Goal: Manage account settings

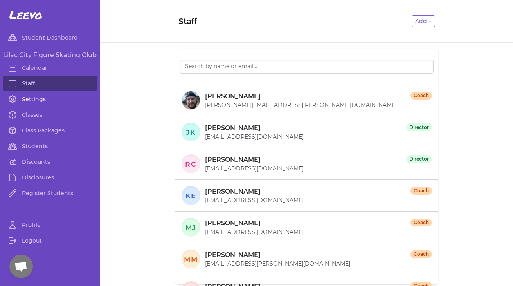
click at [46, 99] on link "Settings" at bounding box center [49, 99] width 93 height 16
select select "WA"
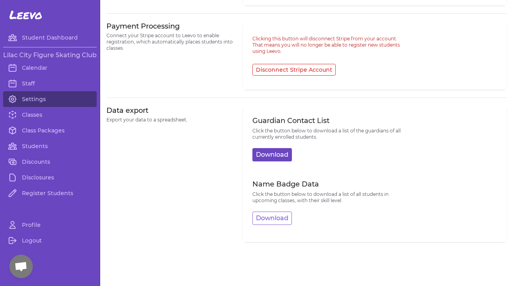
click at [284, 154] on button "Download" at bounding box center [272, 154] width 40 height 13
click at [39, 120] on link "Classes" at bounding box center [49, 115] width 93 height 16
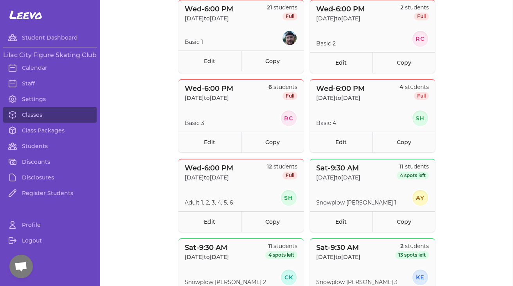
scroll to position [335, 0]
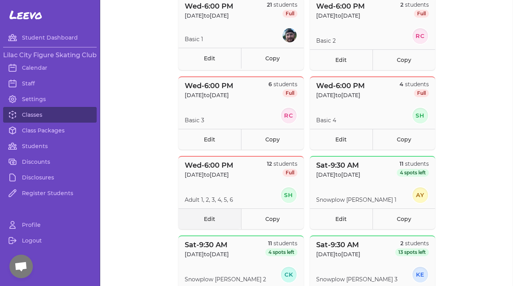
click at [211, 214] on link "Edit" at bounding box center [209, 218] width 63 height 21
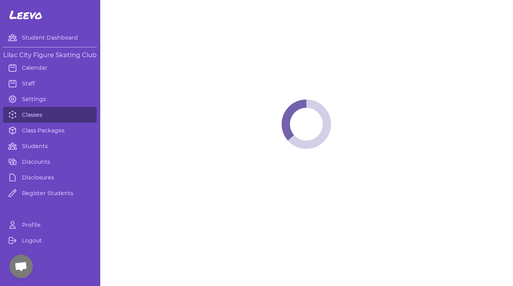
select select "3"
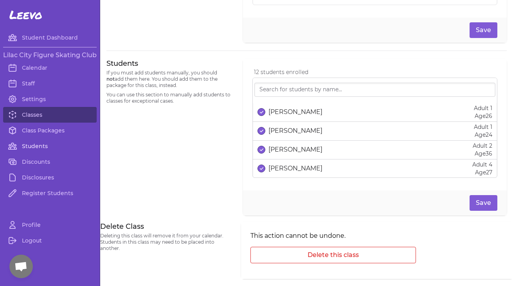
click at [42, 148] on link "Students" at bounding box center [49, 146] width 93 height 16
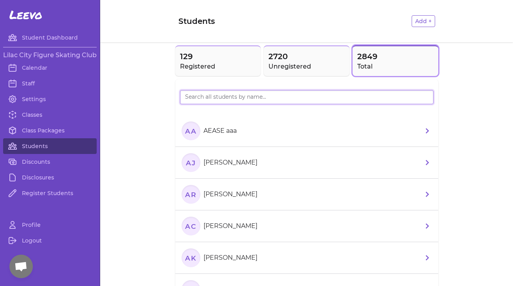
click at [246, 97] on input "search" at bounding box center [306, 97] width 253 height 14
type input "[PERSON_NAME]"
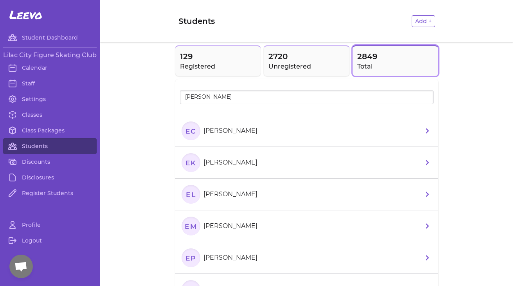
click at [237, 229] on p "[PERSON_NAME]" at bounding box center [230, 225] width 54 height 9
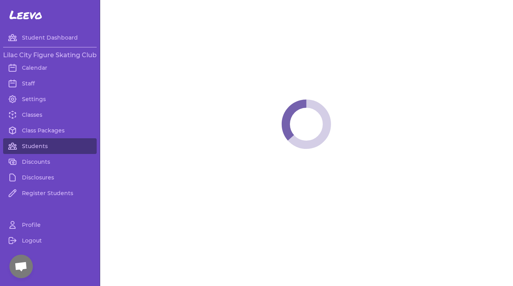
select select "WA"
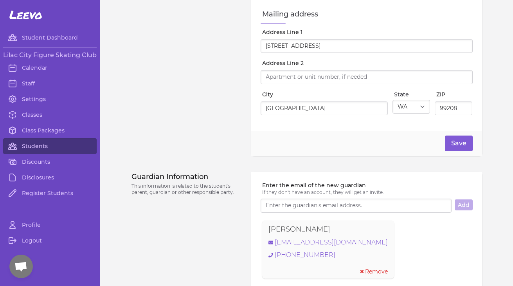
select select "7"
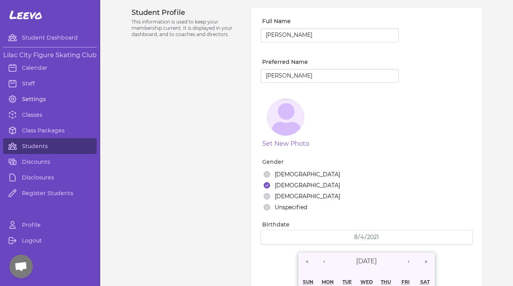
click at [40, 94] on link "Settings" at bounding box center [49, 99] width 93 height 16
select select "WA"
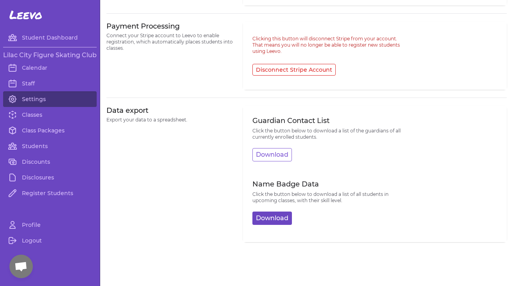
scroll to position [397, 0]
click at [273, 219] on button "Download" at bounding box center [272, 217] width 40 height 13
